Goal: Transaction & Acquisition: Obtain resource

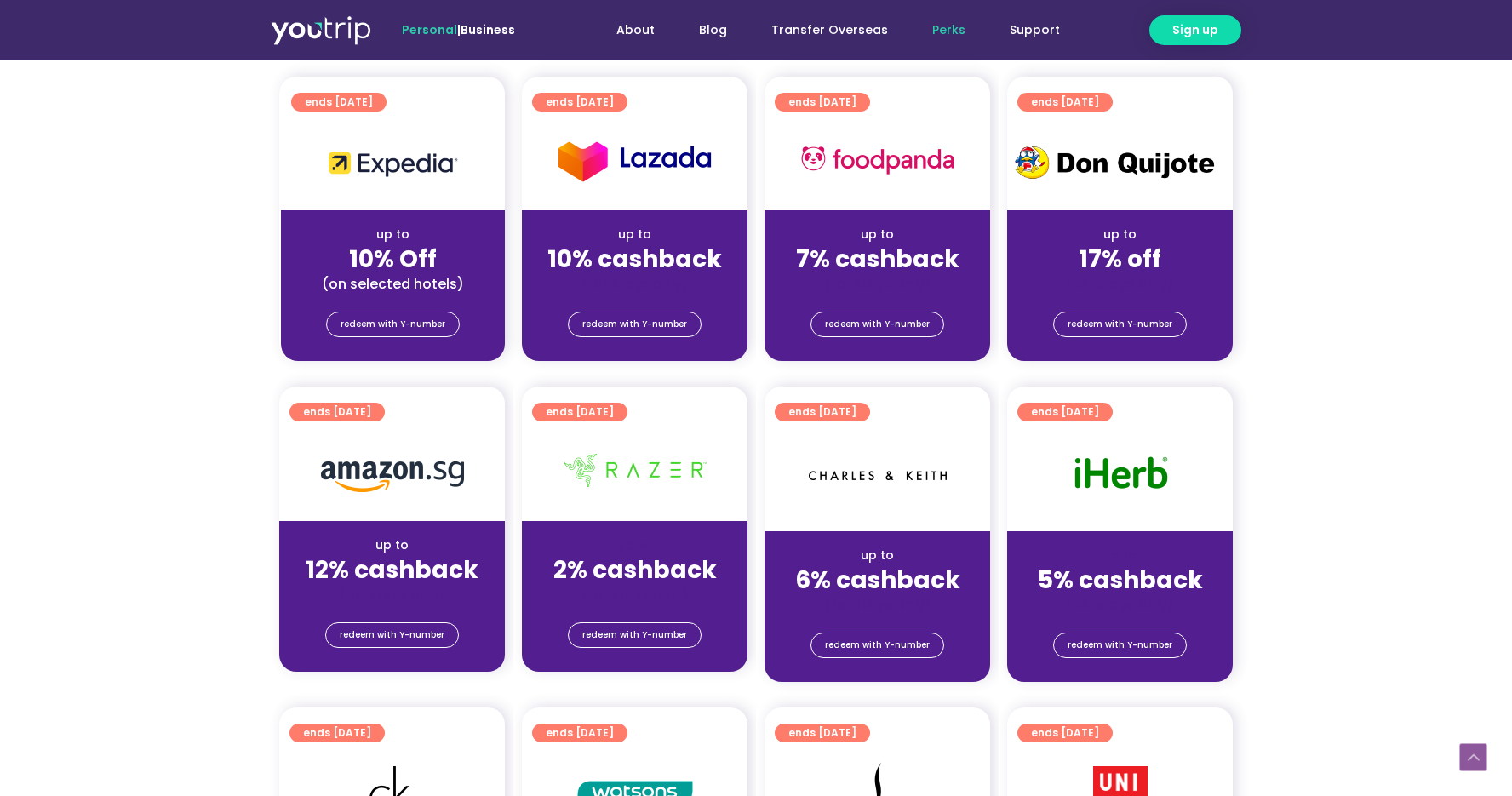
scroll to position [723, 0]
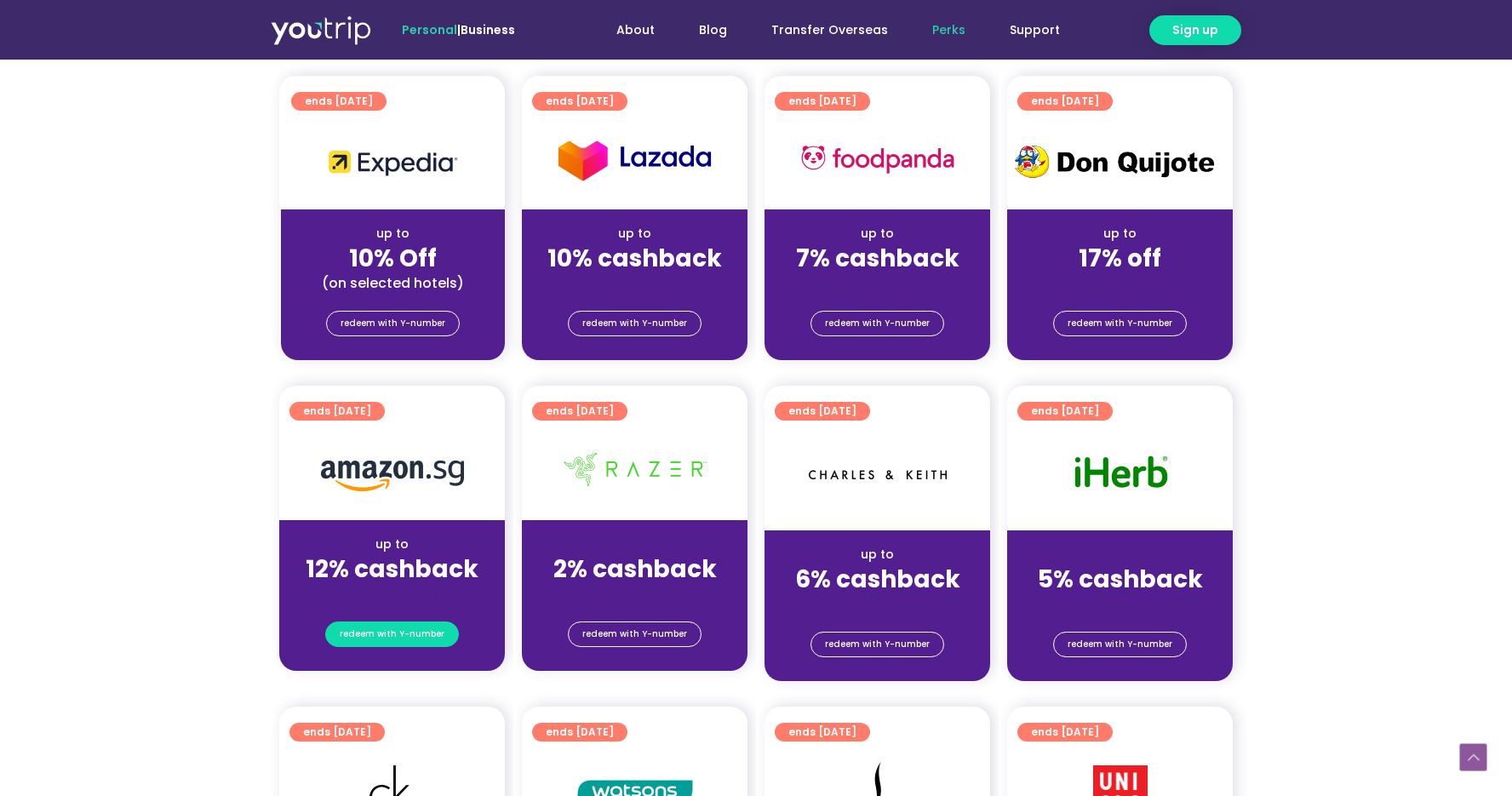
click at [383, 641] on span "redeem with Y-number" at bounding box center [391, 635] width 104 height 23
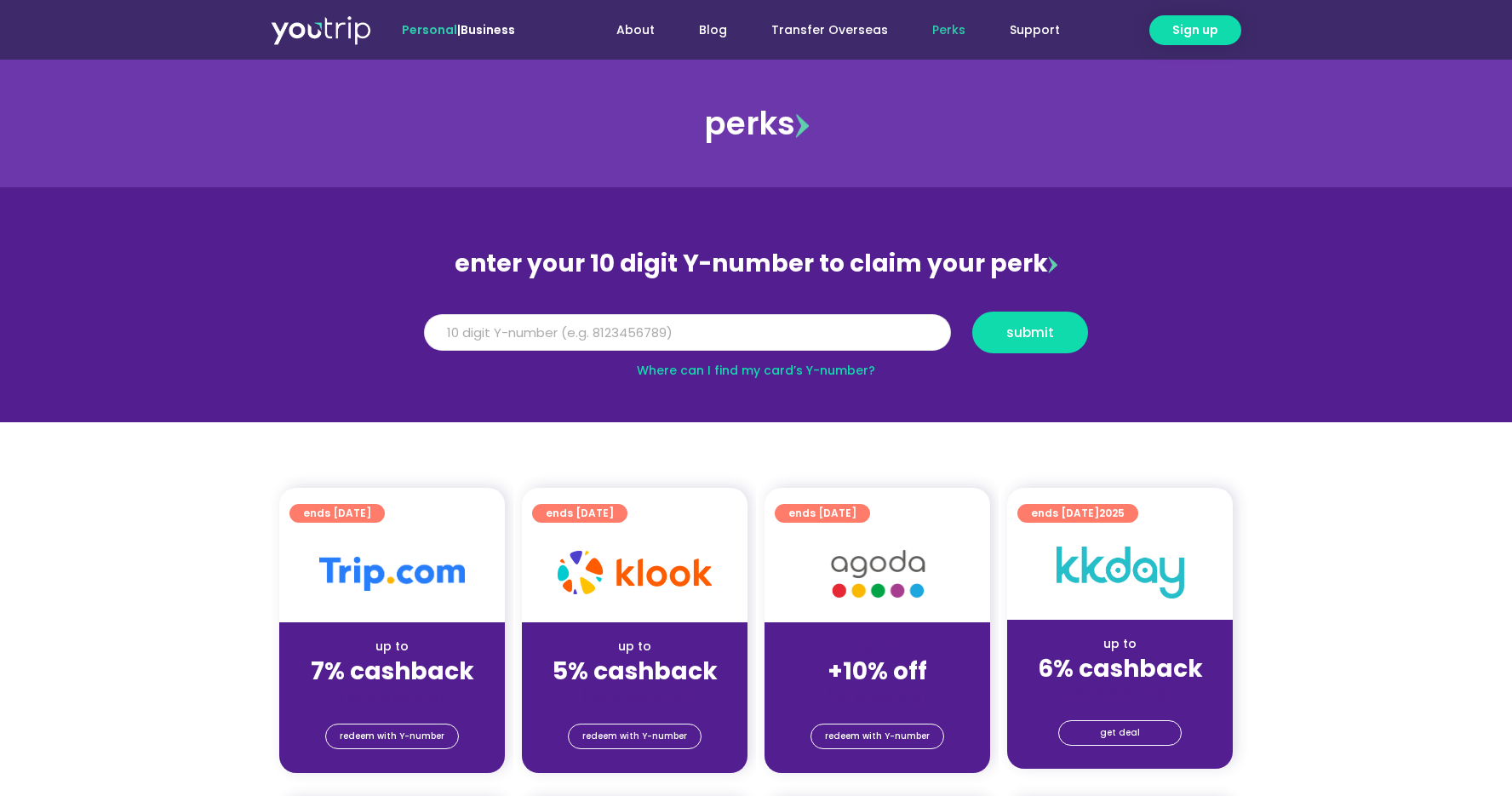
click at [500, 338] on input "Y Number" at bounding box center [687, 333] width 527 height 37
type input "8101205791"
click at [1025, 333] on span "submit" at bounding box center [1030, 332] width 48 height 13
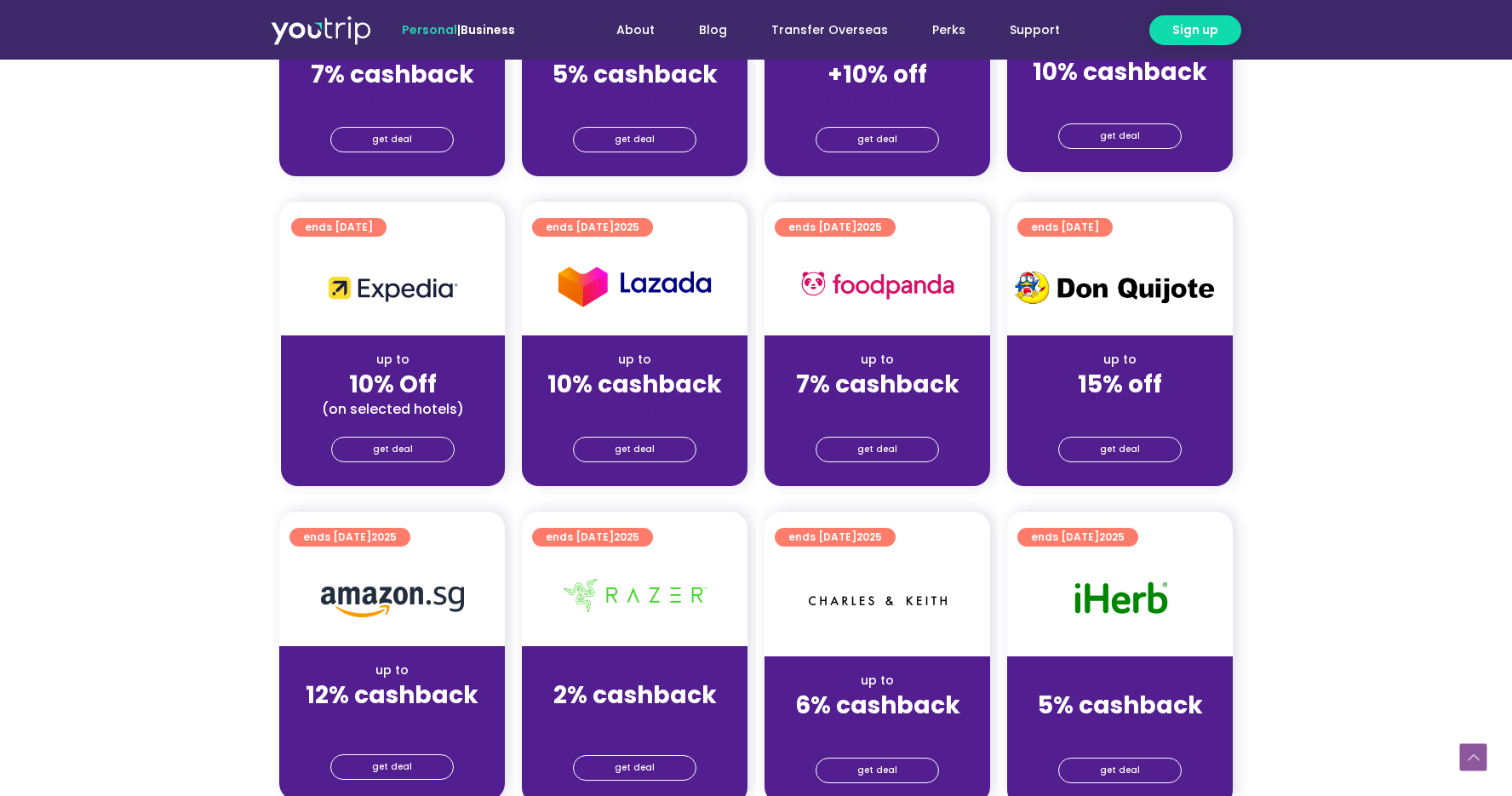
scroll to position [850, 0]
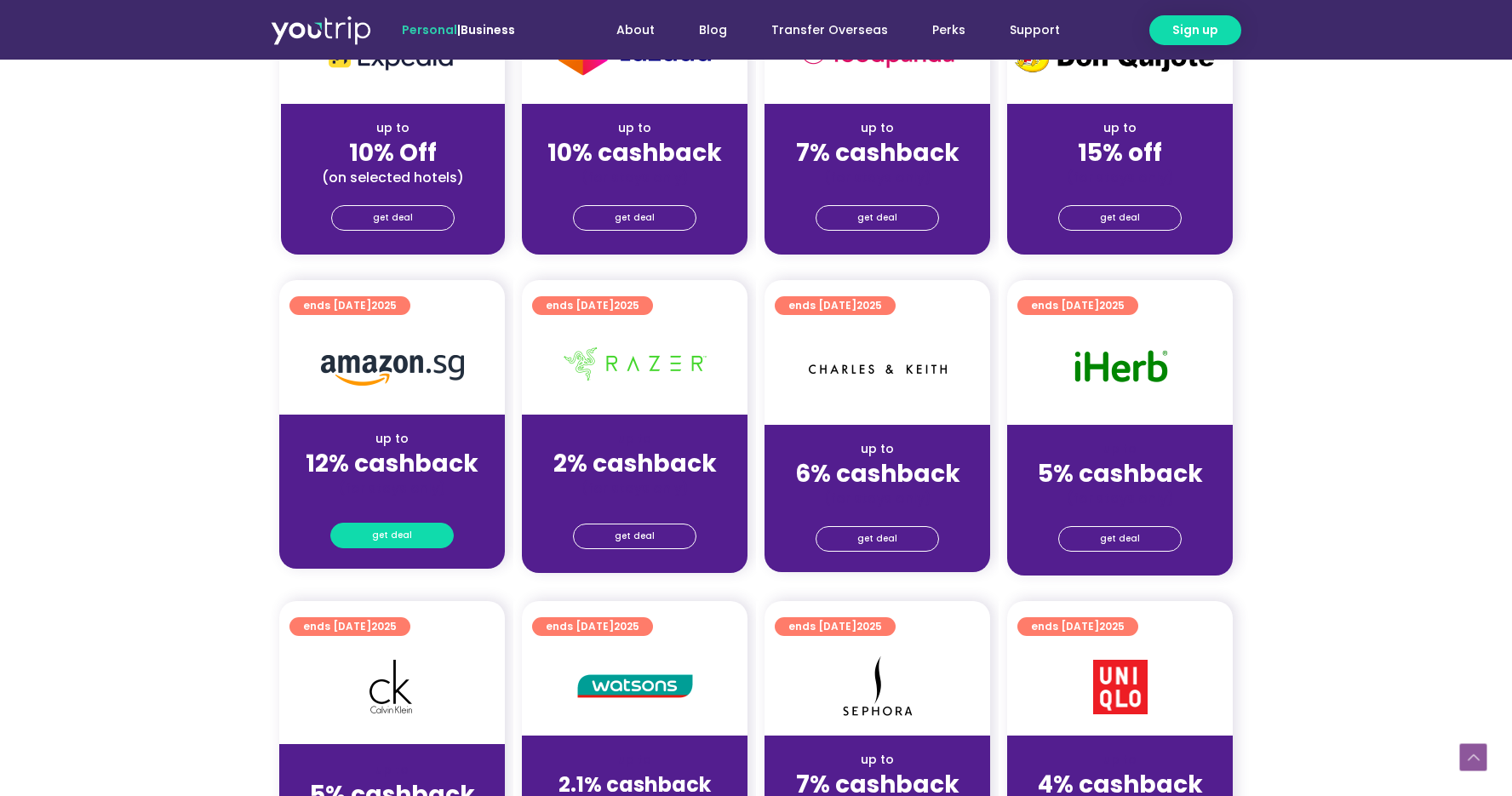
click at [413, 535] on link "get deal" at bounding box center [391, 535] width 123 height 25
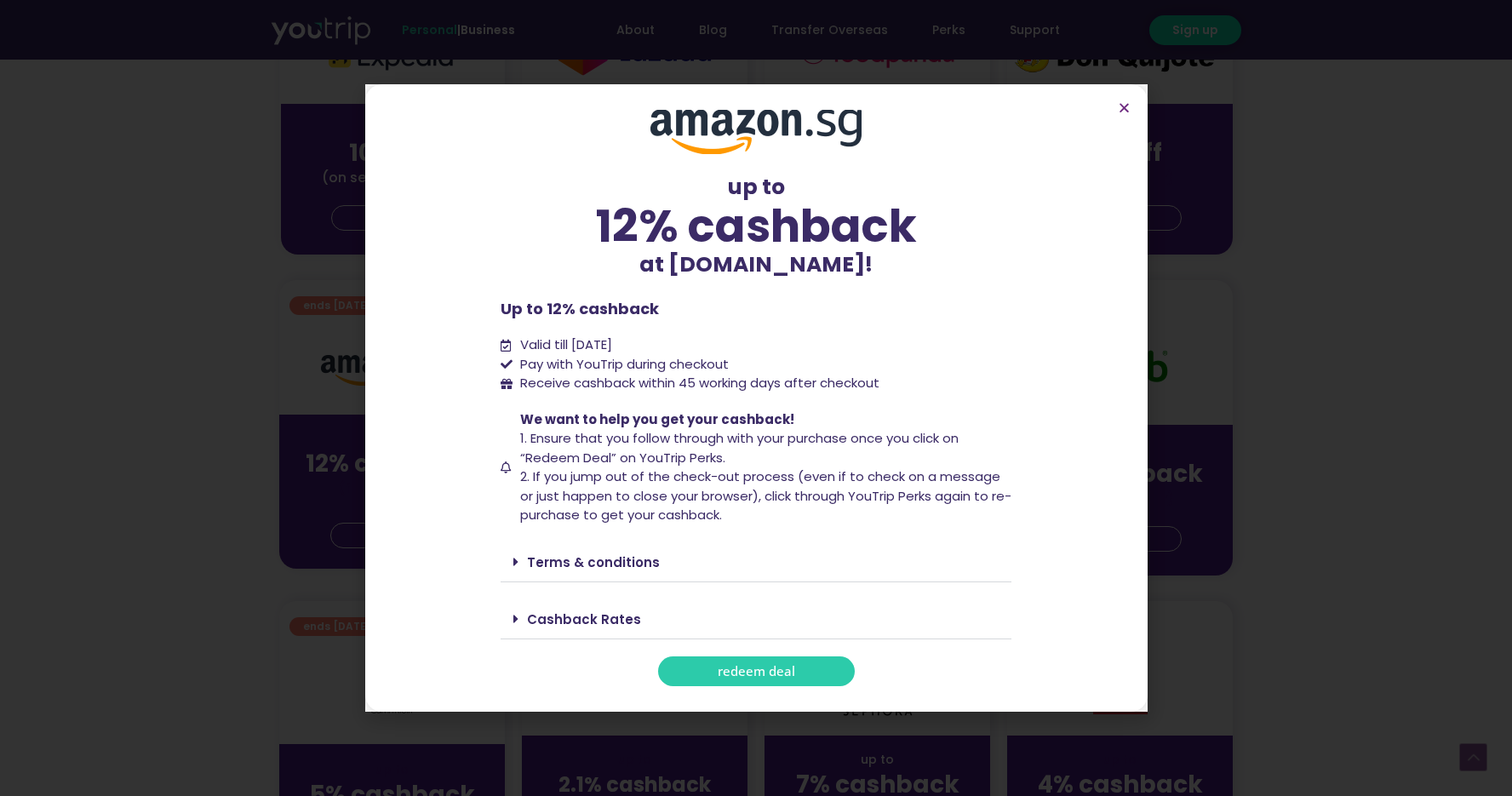
click at [731, 669] on span "redeem deal" at bounding box center [756, 671] width 77 height 13
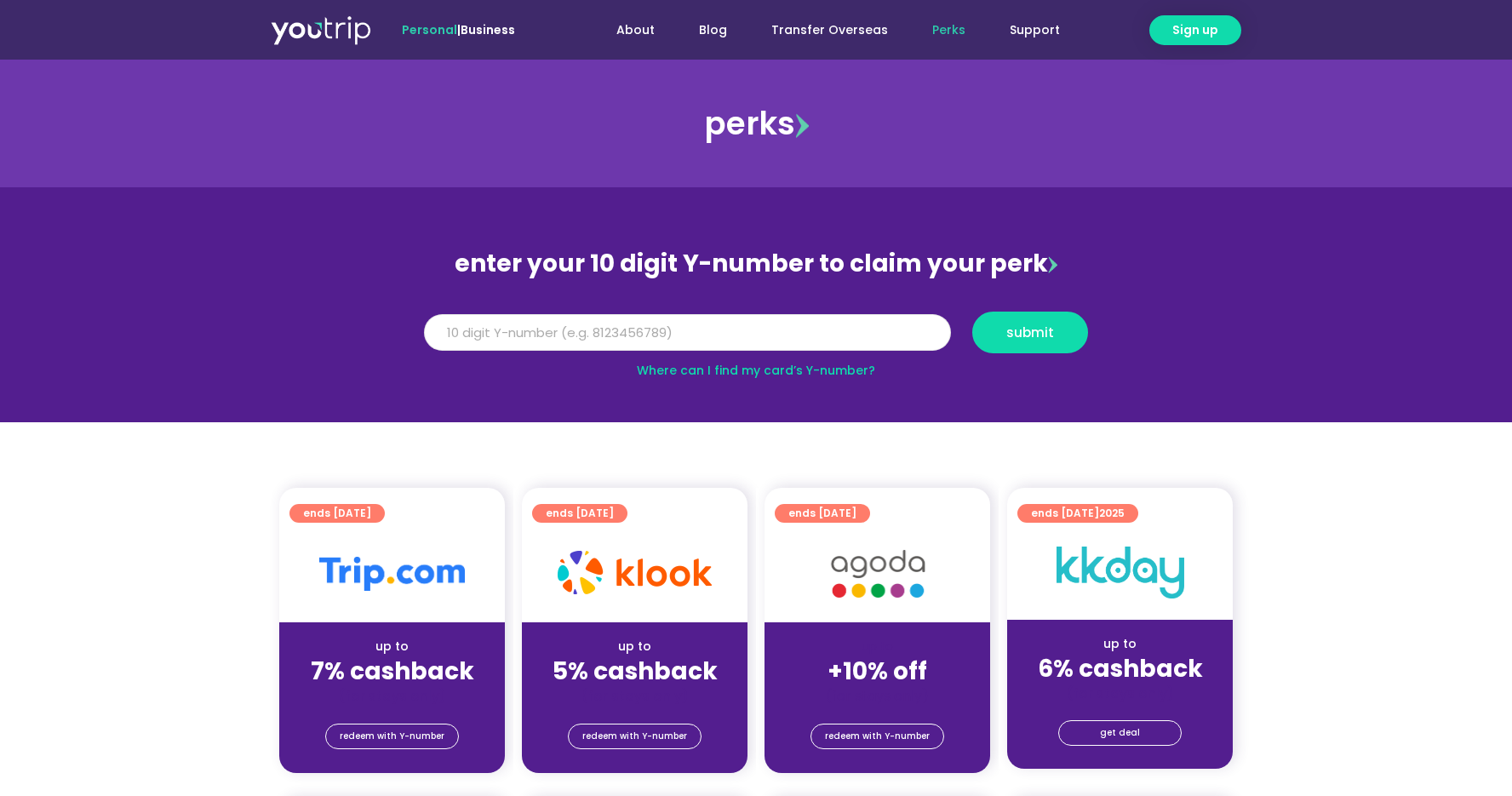
click at [727, 327] on input "Y Number" at bounding box center [687, 333] width 527 height 37
type input "8101205791"
click at [1023, 328] on span "submit" at bounding box center [1030, 332] width 48 height 13
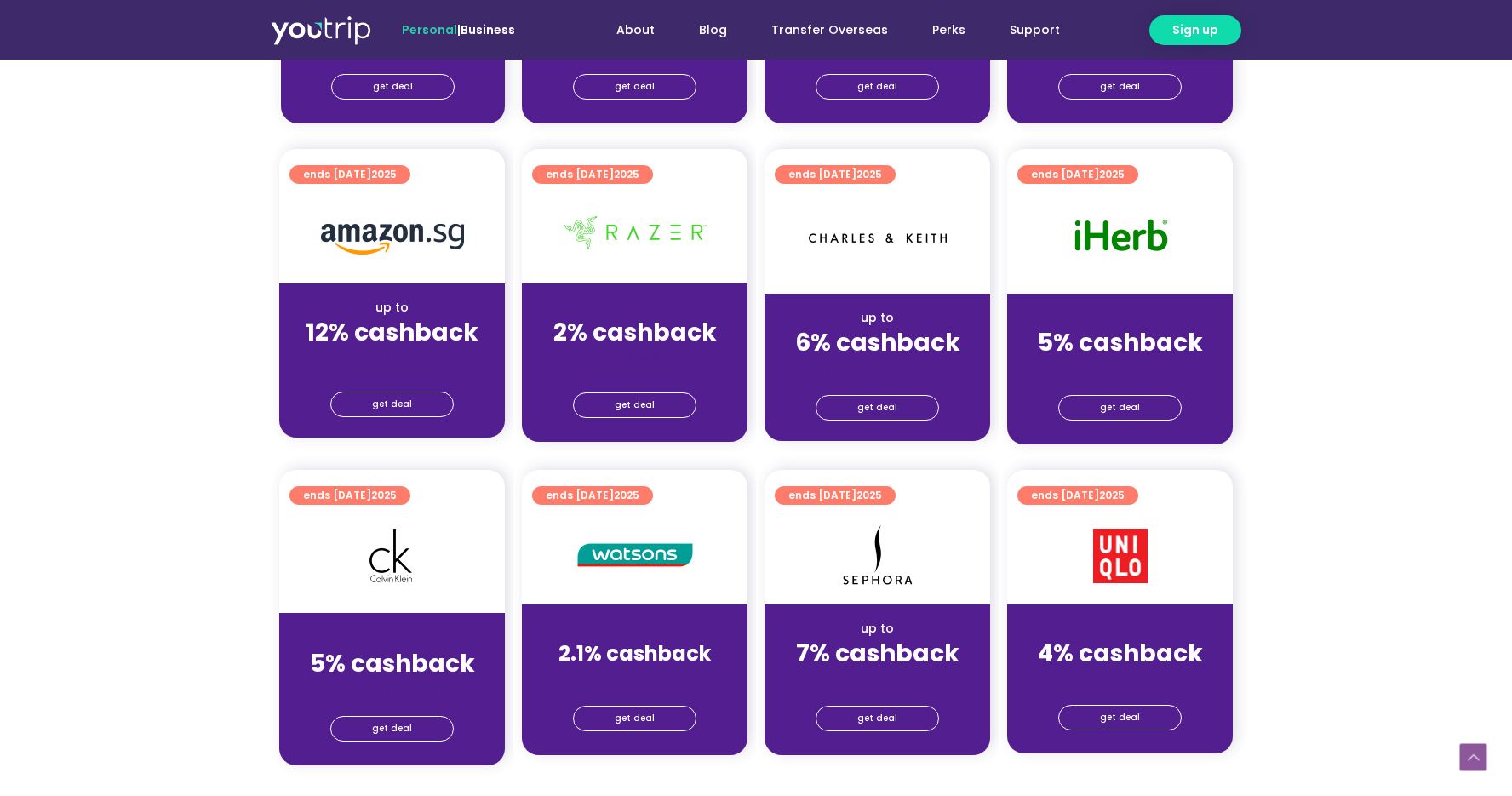
scroll to position [983, 0]
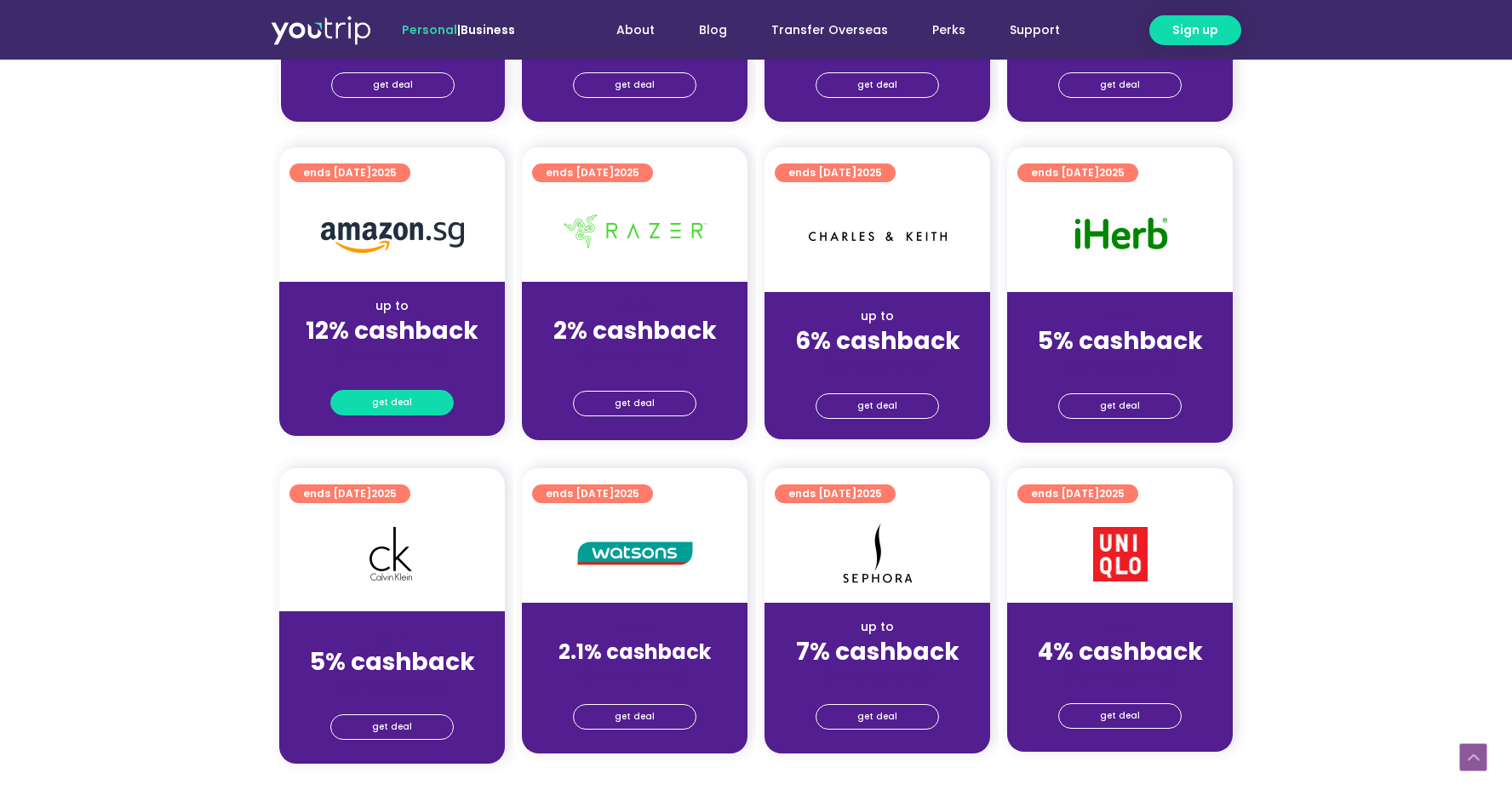
click at [384, 397] on span "get deal" at bounding box center [391, 402] width 40 height 23
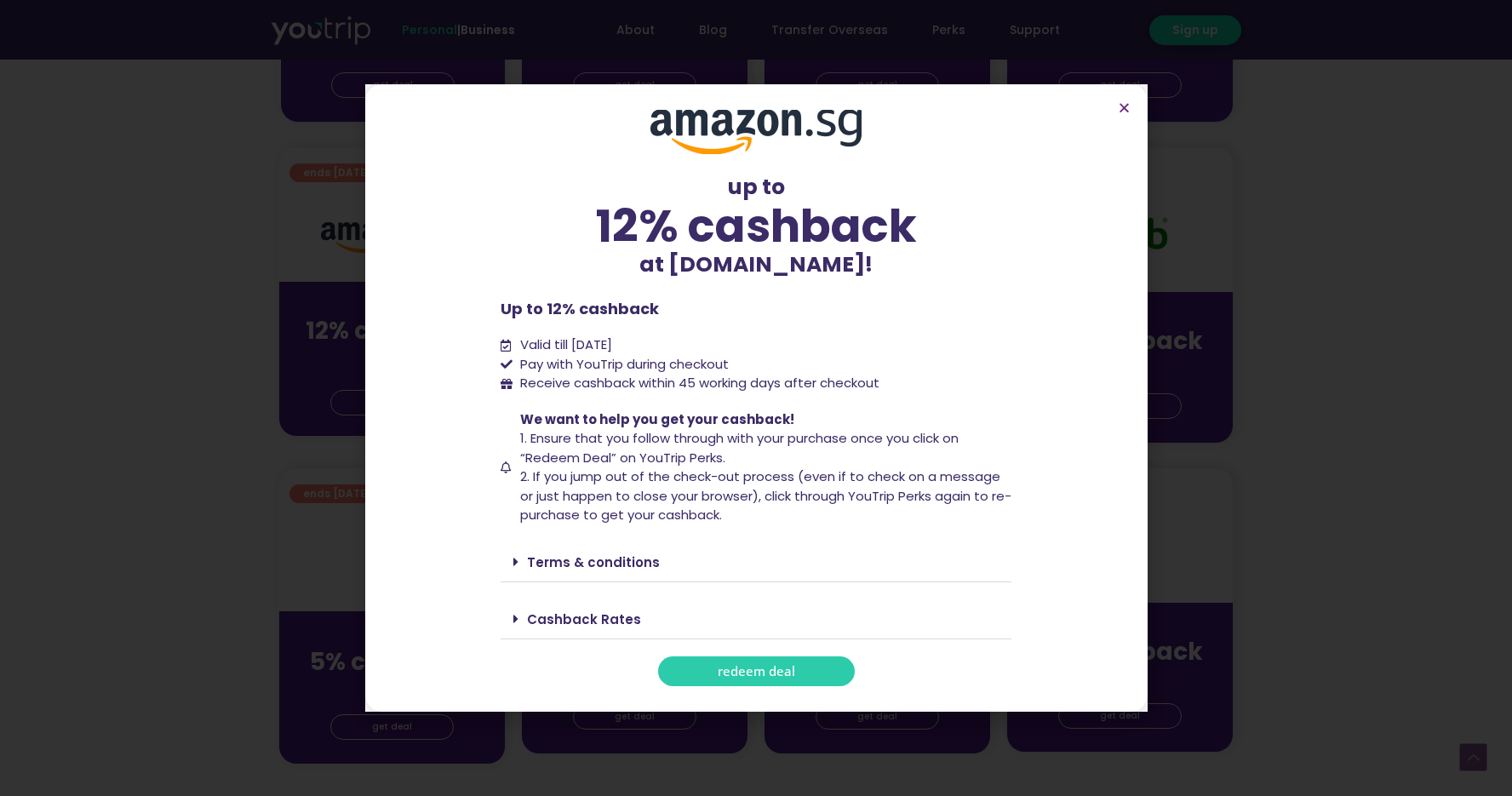
click at [733, 666] on span "redeem deal" at bounding box center [756, 671] width 77 height 13
